Goal: Information Seeking & Learning: Learn about a topic

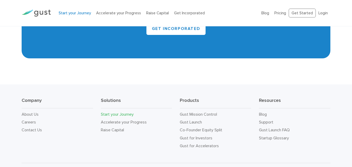
scroll to position [988, 0]
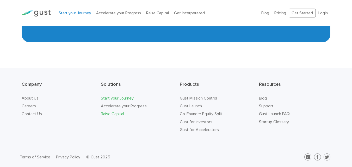
click at [114, 114] on link "Raise Capital" at bounding box center [112, 113] width 23 height 5
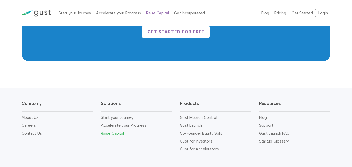
scroll to position [882, 0]
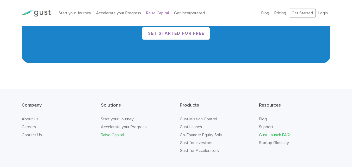
click at [273, 135] on link "Gust Launch FAQ" at bounding box center [274, 134] width 31 height 5
